Goal: Task Accomplishment & Management: Manage account settings

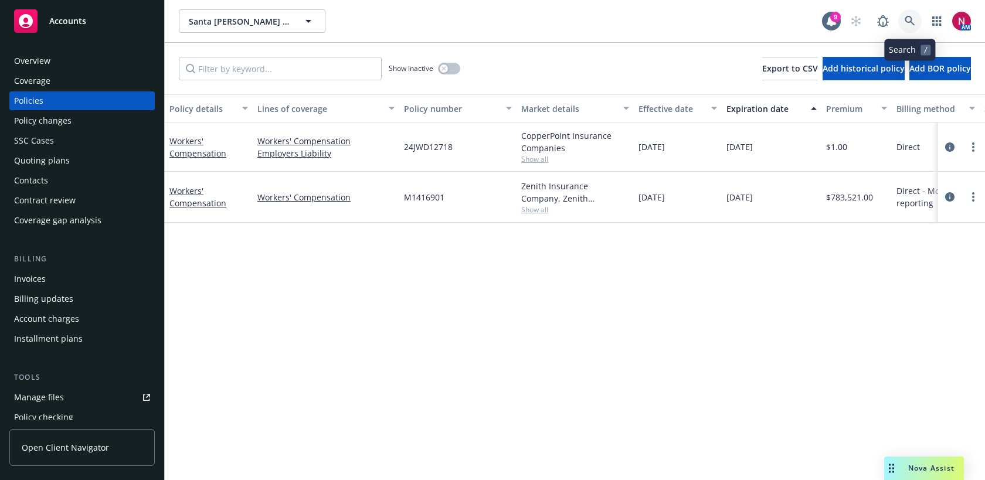
click at [907, 21] on icon at bounding box center [909, 21] width 10 height 10
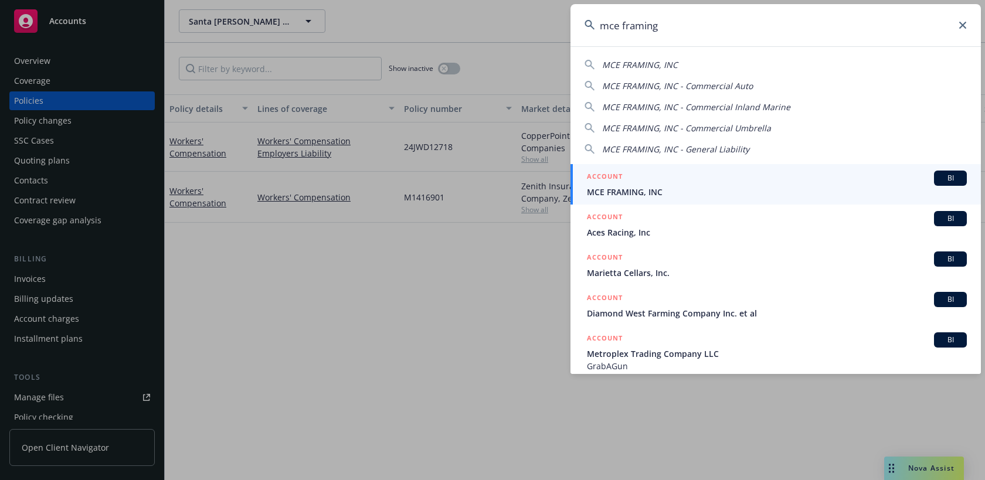
type input "mce framing"
click at [809, 181] on div "ACCOUNT BI" at bounding box center [777, 178] width 380 height 15
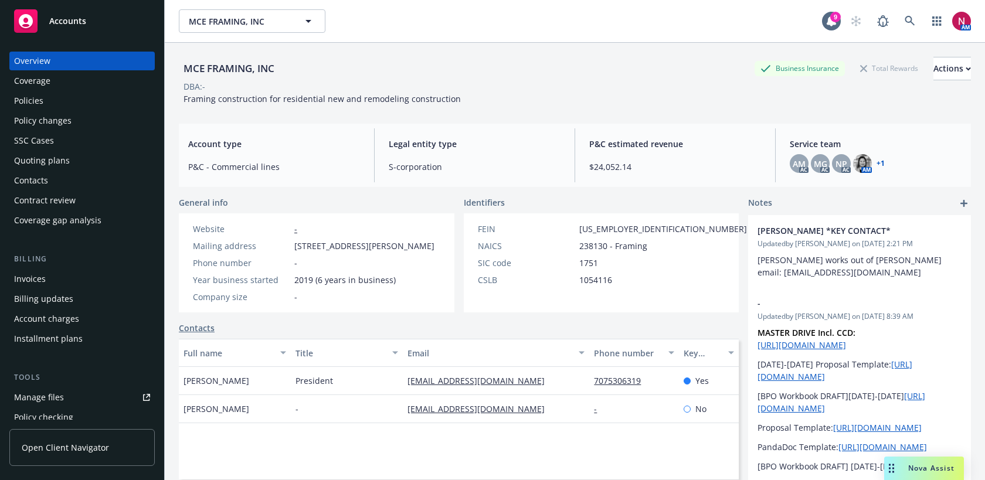
click at [80, 396] on link "Manage files" at bounding box center [81, 397] width 145 height 19
click at [114, 101] on div "Policies" at bounding box center [82, 100] width 136 height 19
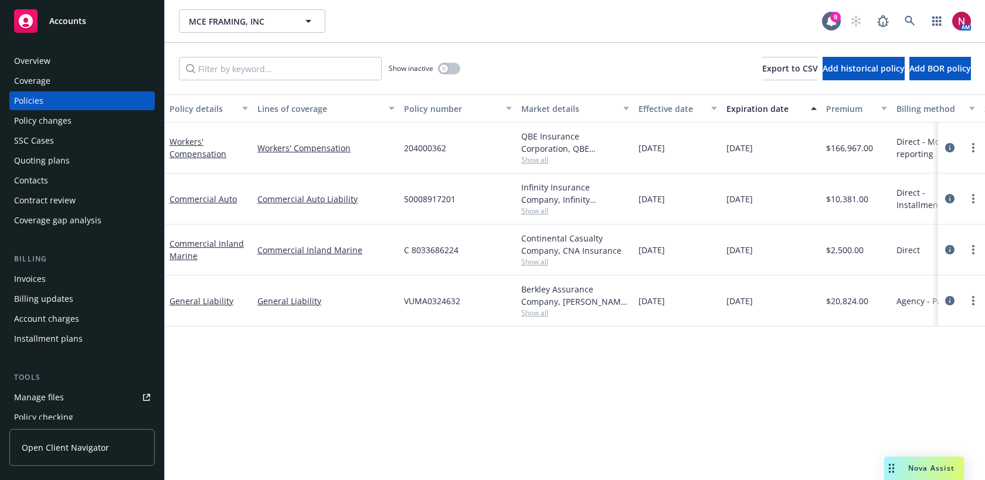
click at [62, 154] on div "Quoting plans" at bounding box center [42, 160] width 56 height 19
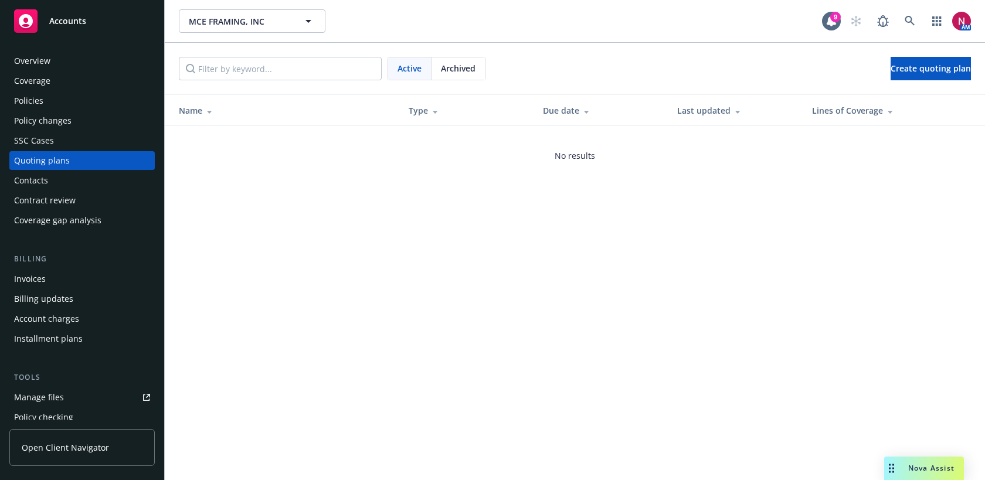
click at [459, 73] on span "Archived" at bounding box center [458, 68] width 35 height 12
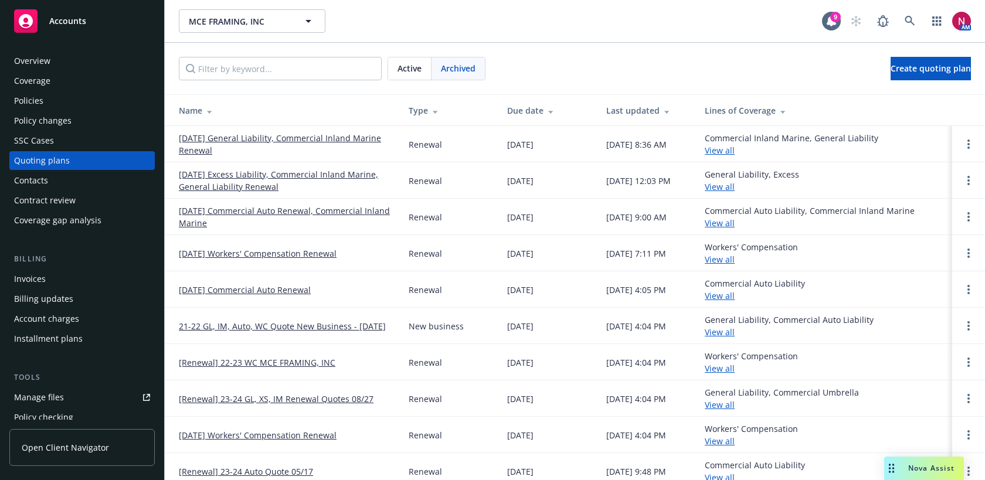
click at [322, 140] on link "08/27/25 General Liability, Commercial Inland Marine Renewal" at bounding box center [284, 144] width 211 height 25
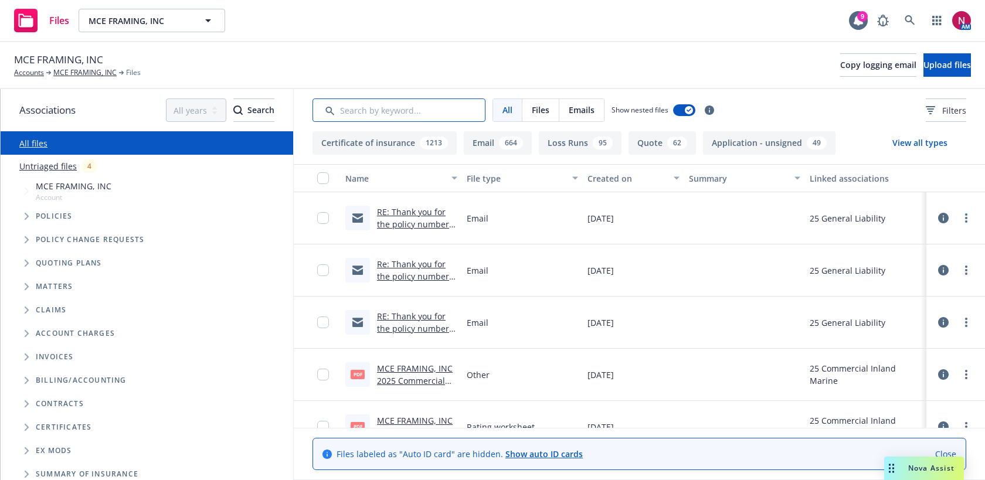
click at [351, 117] on input "Search by keyword..." at bounding box center [398, 109] width 173 height 23
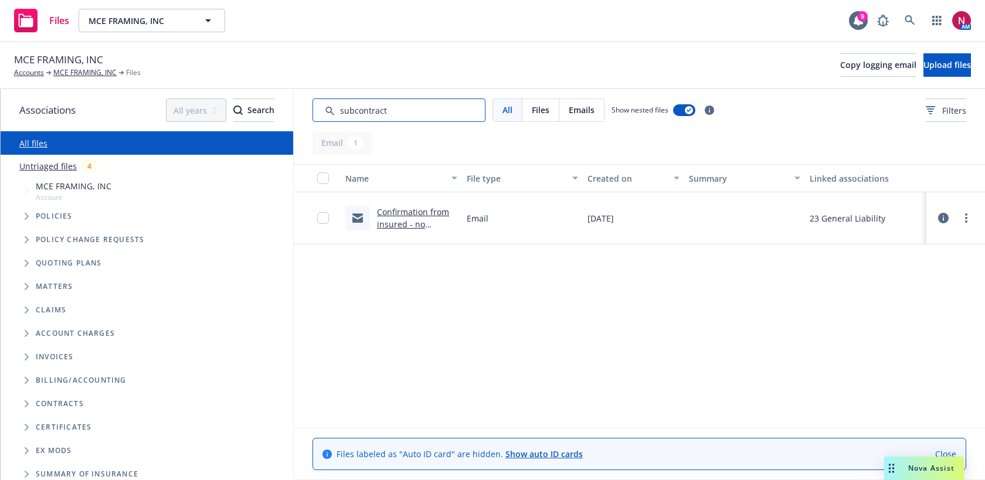
type input "subcontract"
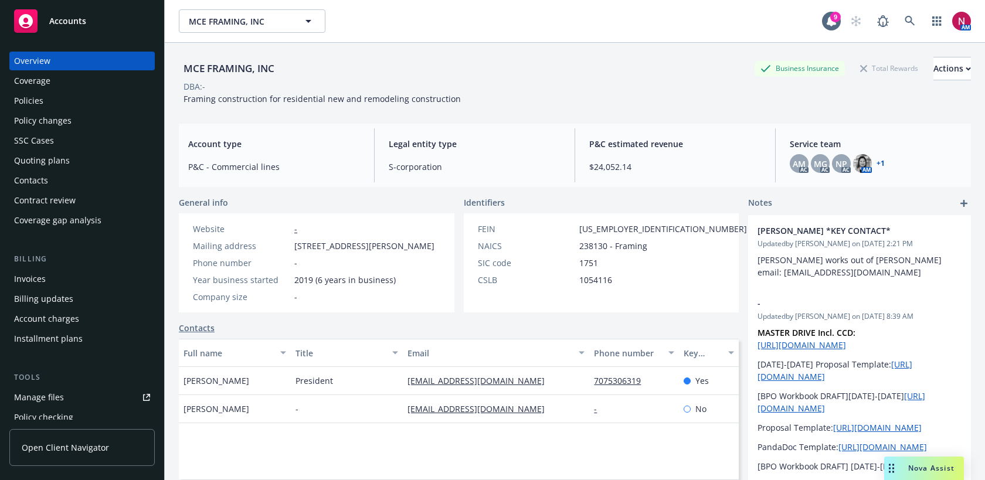
click at [24, 93] on div "Policies" at bounding box center [28, 100] width 29 height 19
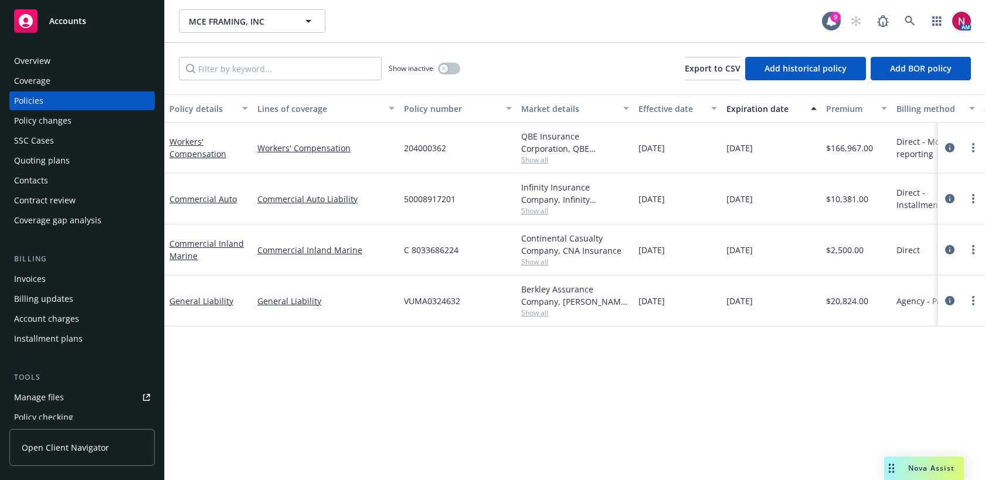
click at [74, 156] on div "Quoting plans" at bounding box center [82, 160] width 136 height 19
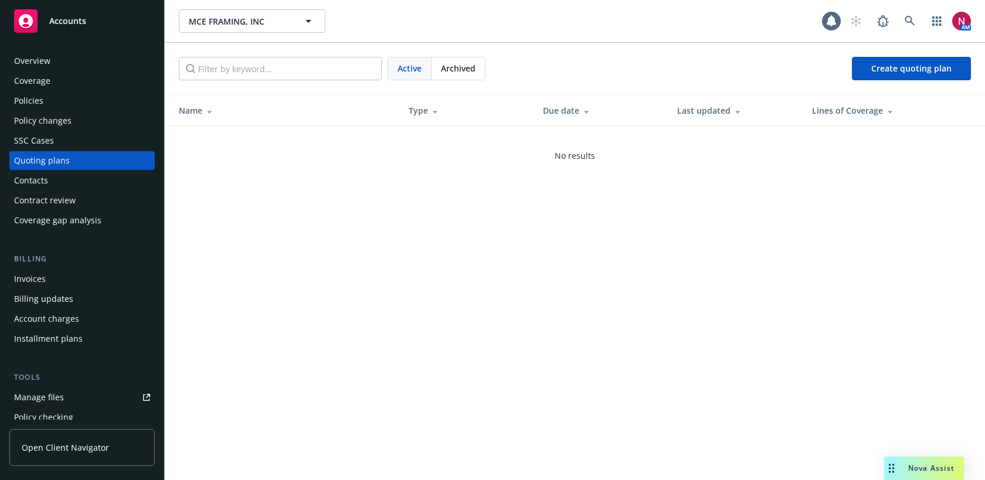
click at [87, 98] on div "Policies" at bounding box center [82, 100] width 136 height 19
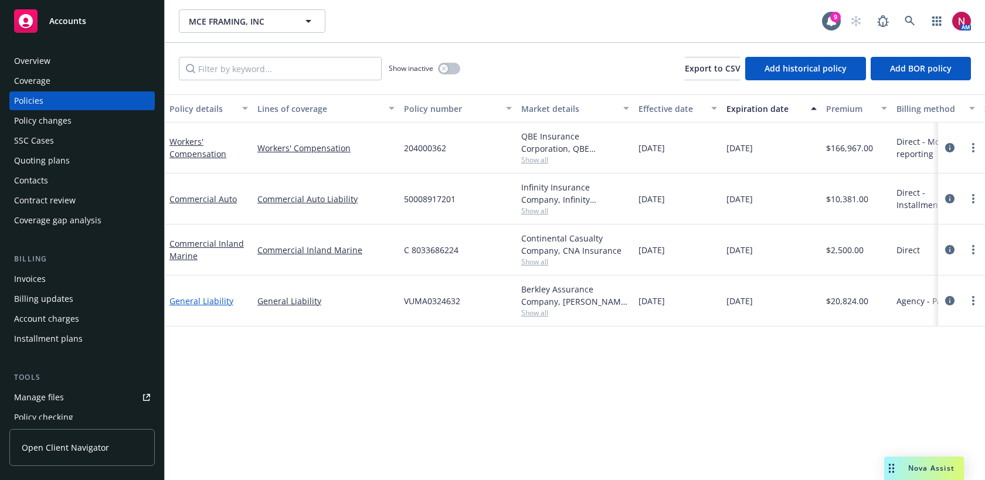
click at [205, 302] on link "General Liability" at bounding box center [201, 300] width 64 height 11
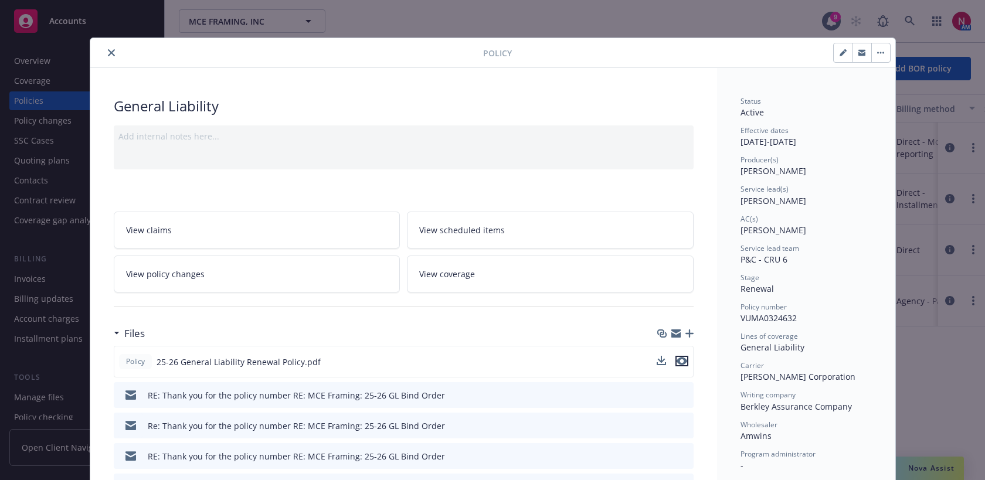
click at [685, 360] on icon "preview file" at bounding box center [681, 361] width 11 height 8
click at [108, 53] on icon "close" at bounding box center [111, 52] width 7 height 7
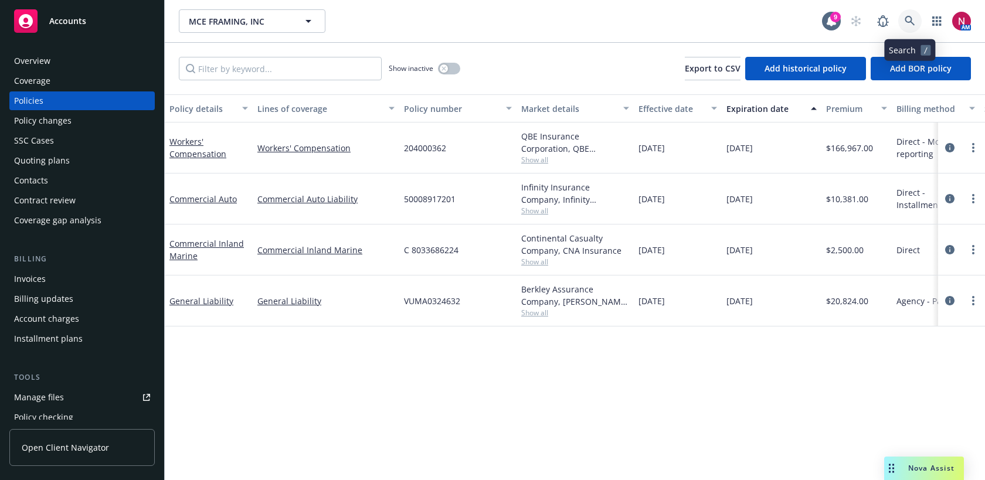
click at [903, 15] on link at bounding box center [909, 20] width 23 height 23
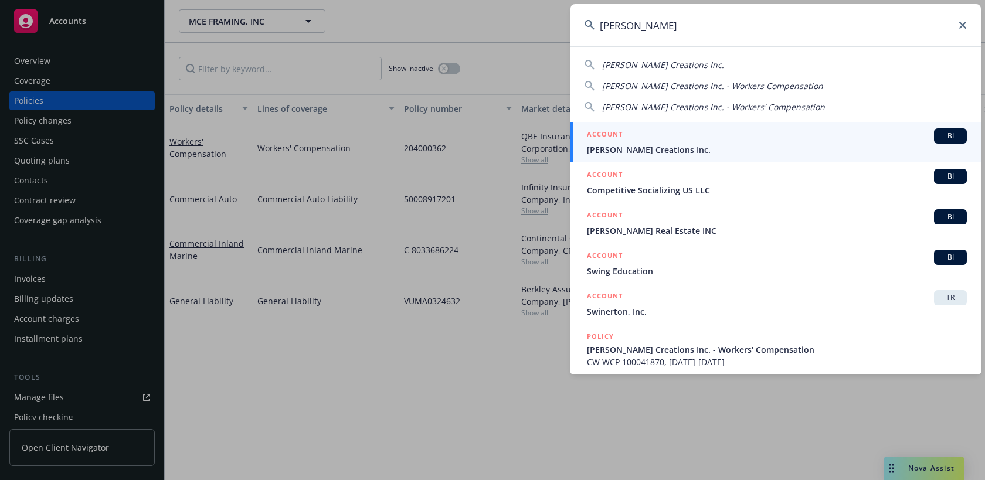
drag, startPoint x: 668, startPoint y: 32, endPoint x: 516, endPoint y: 22, distance: 152.1
click at [516, 22] on div "swink Swink's Creations Inc. Swink's Creations Inc. - Workers Compensation Swin…" at bounding box center [492, 240] width 985 height 480
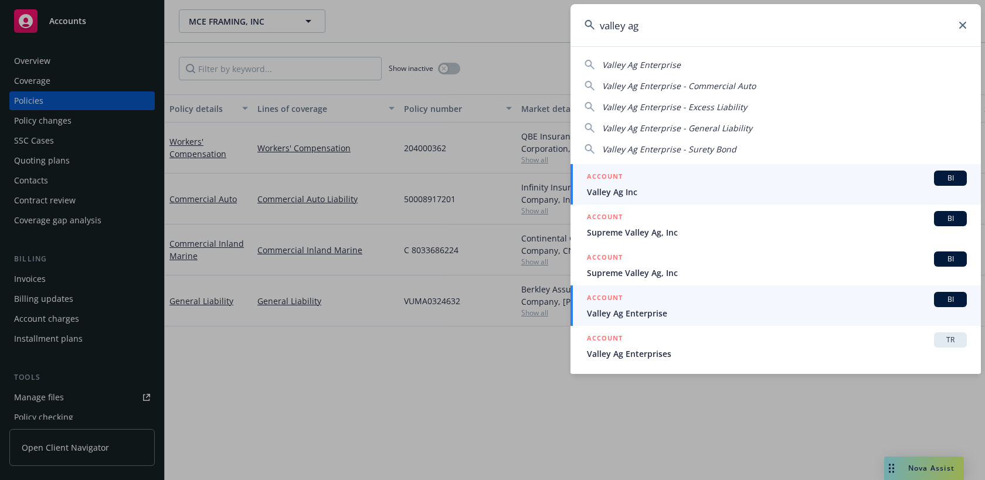
type input "valley ag"
click at [725, 306] on div "ACCOUNT BI" at bounding box center [777, 299] width 380 height 15
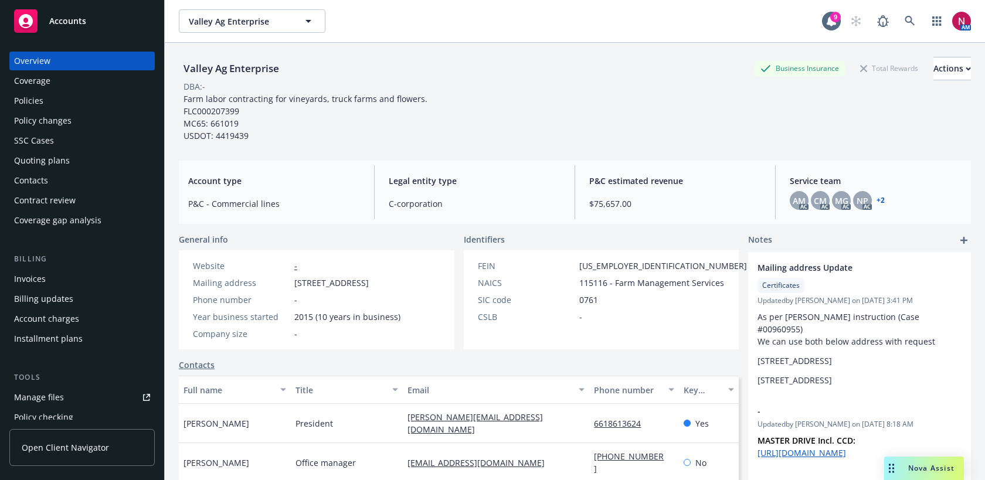
click at [83, 116] on div "Policy changes" at bounding box center [82, 120] width 136 height 19
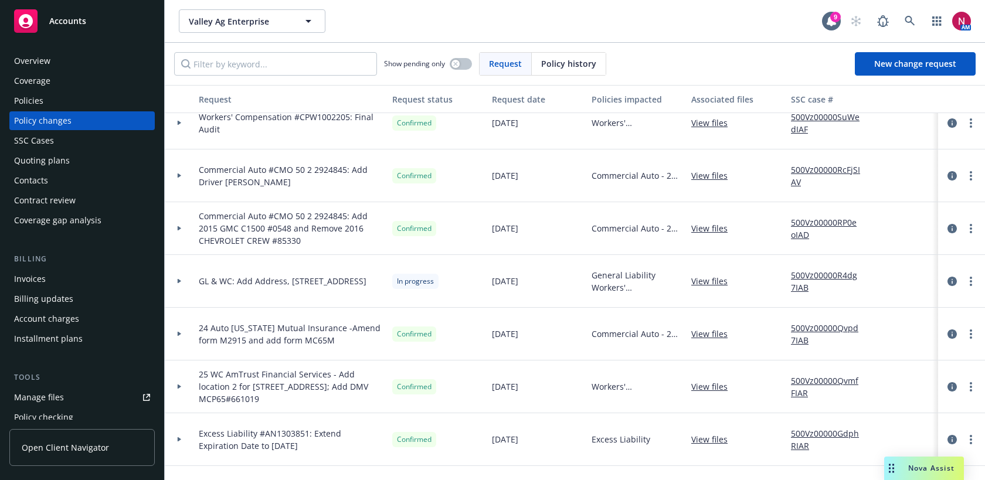
scroll to position [20, 0]
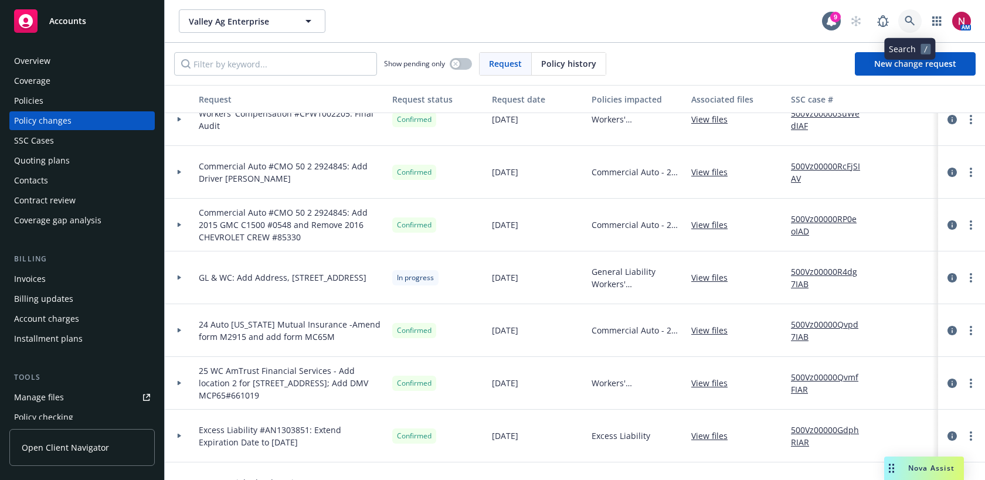
click at [917, 16] on link at bounding box center [909, 20] width 23 height 23
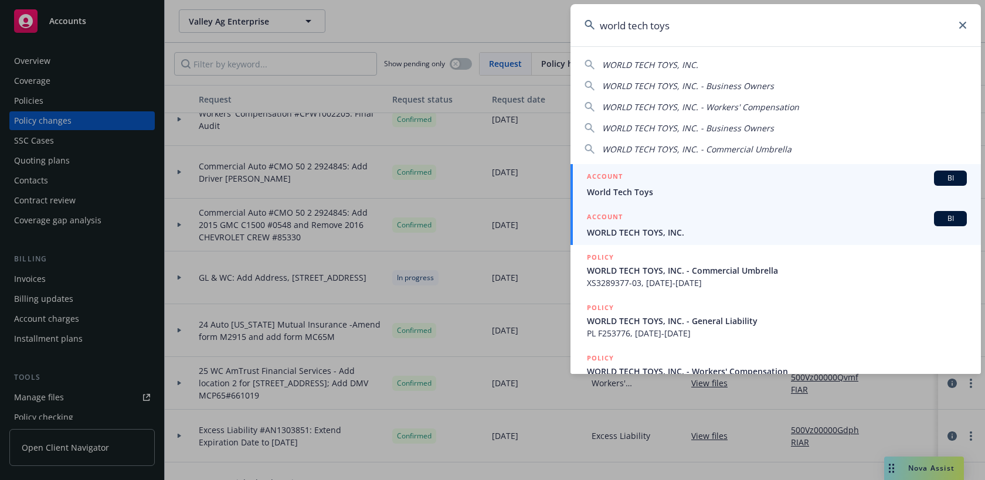
type input "world tech toys"
click at [719, 237] on span "WORLD TECH TOYS, INC." at bounding box center [777, 232] width 380 height 12
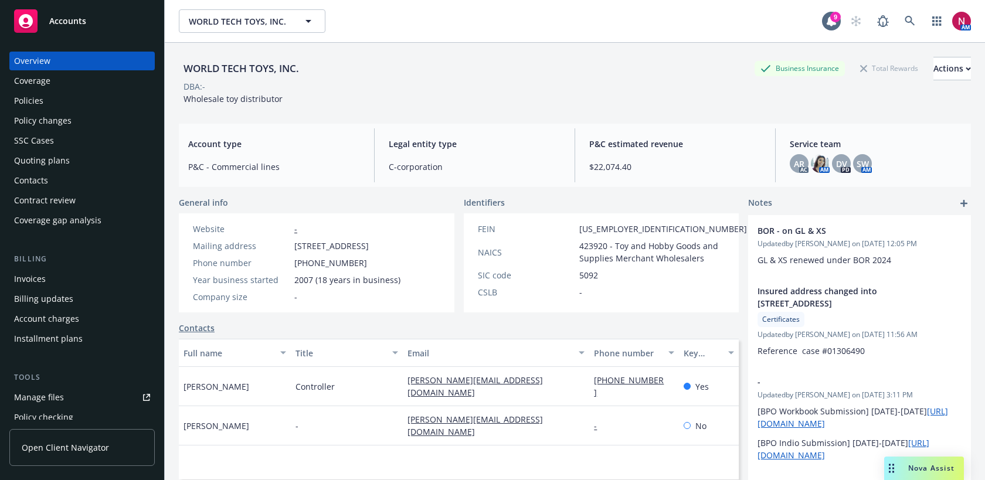
click at [87, 100] on div "Policies" at bounding box center [82, 100] width 136 height 19
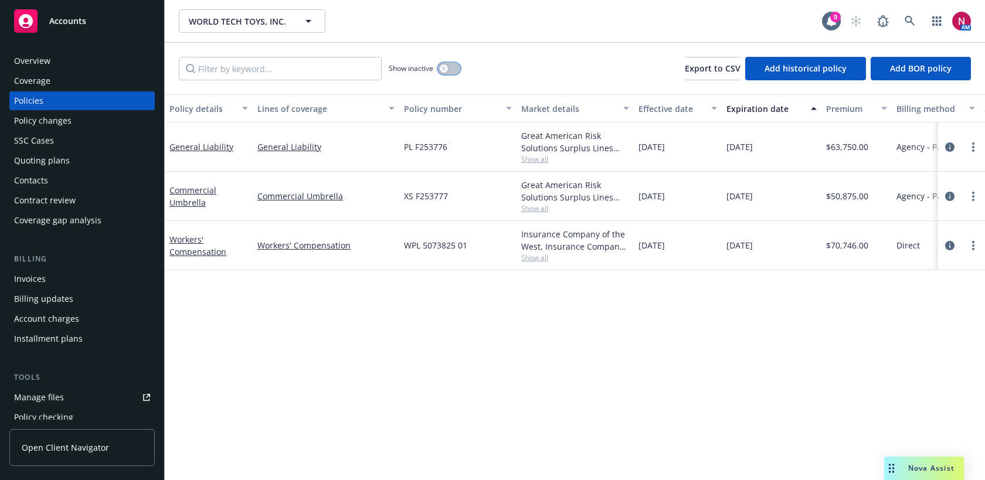
click at [450, 66] on button "button" at bounding box center [449, 69] width 22 height 12
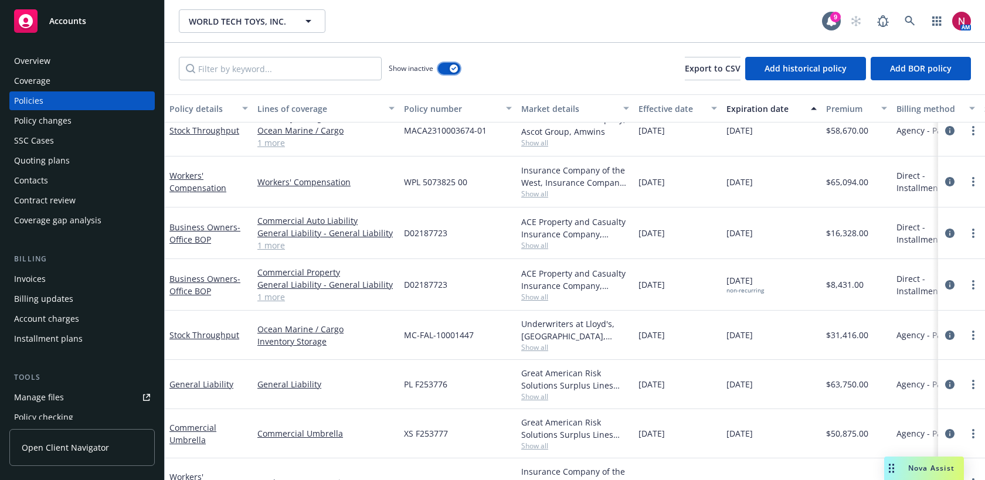
scroll to position [655, 0]
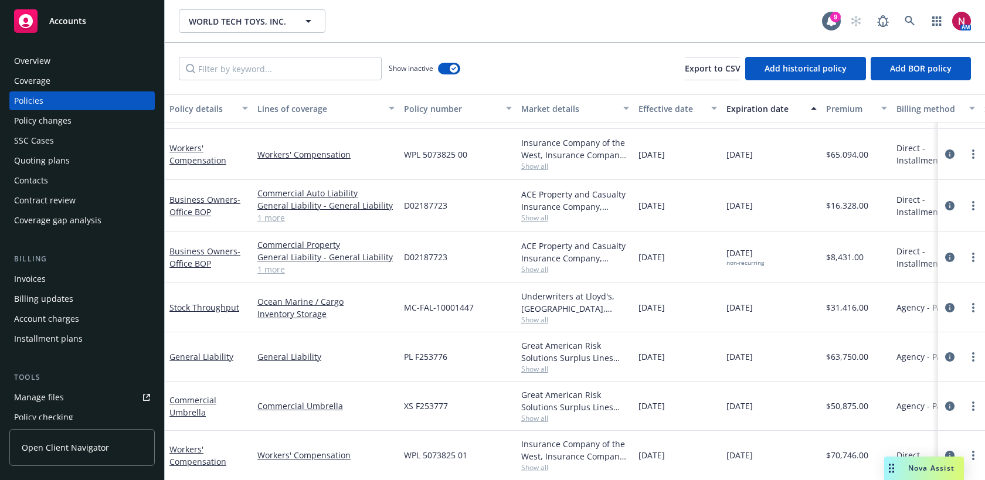
click at [535, 319] on span "Show all" at bounding box center [575, 320] width 108 height 10
